Goal: Find specific page/section: Find specific page/section

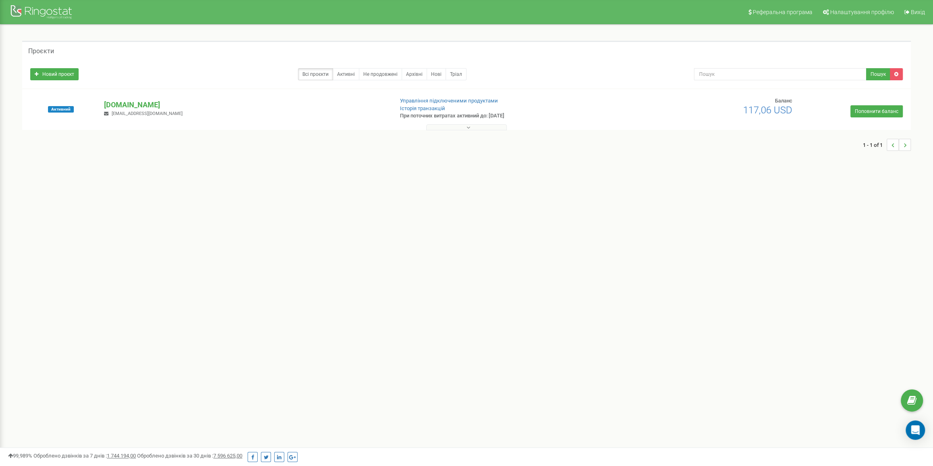
drag, startPoint x: 751, startPoint y: 249, endPoint x: 740, endPoint y: 248, distance: 10.9
click at [751, 249] on div "Реферальна програма Налаштування профілю Вихід Проєкти Новий проєкт Всі проєкти…" at bounding box center [466, 242] width 933 height 484
click at [116, 108] on p "[DOMAIN_NAME]" at bounding box center [245, 105] width 283 height 10
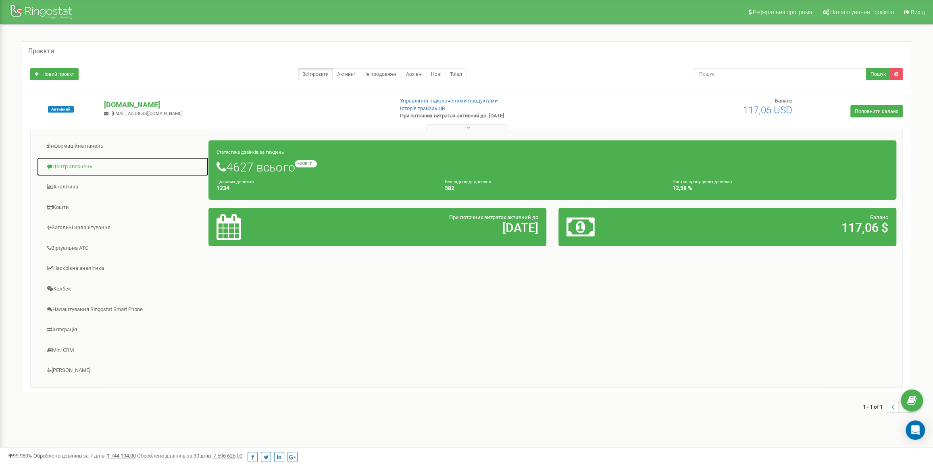
click at [78, 166] on link "Центр звернень" at bounding box center [123, 167] width 172 height 20
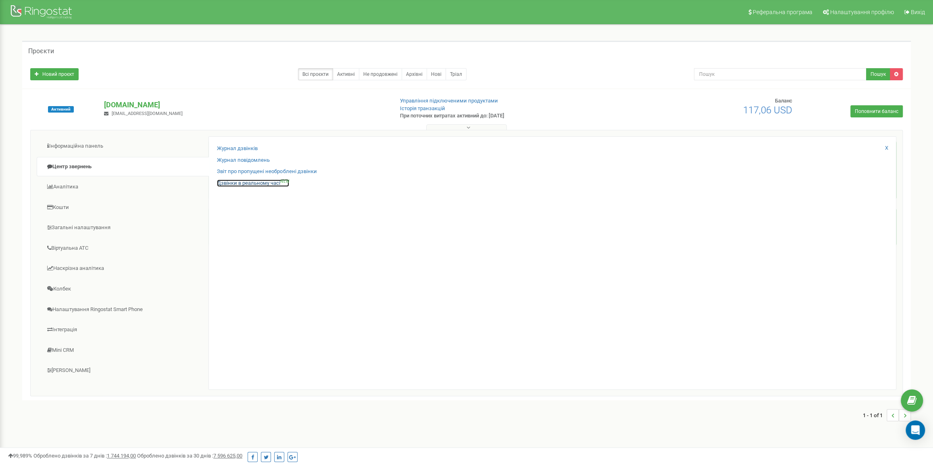
click at [241, 183] on link "Дзвінки в реальному часі NEW" at bounding box center [253, 184] width 72 height 8
